Goal: Information Seeking & Learning: Learn about a topic

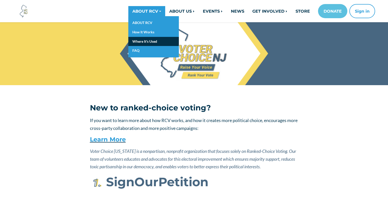
click at [148, 39] on link "Where It's Used" at bounding box center [153, 41] width 51 height 9
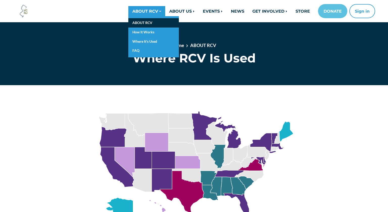
click at [140, 25] on link "ABOUT RCV" at bounding box center [153, 22] width 51 height 9
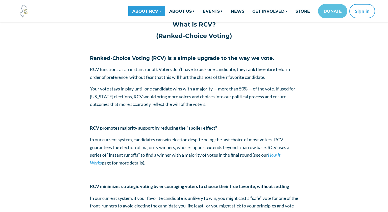
scroll to position [101, 0]
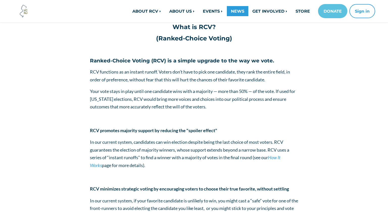
click at [233, 10] on link "NEWS" at bounding box center [237, 11] width 21 height 10
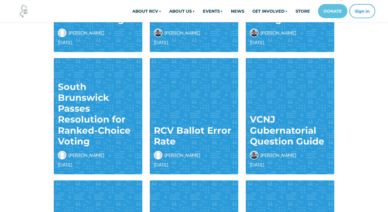
scroll to position [162, 0]
